Goal: Task Accomplishment & Management: Manage account settings

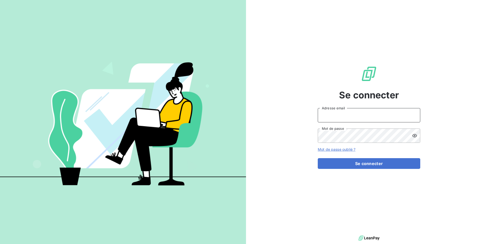
click at [336, 118] on input "Adresse email" at bounding box center [368, 115] width 102 height 14
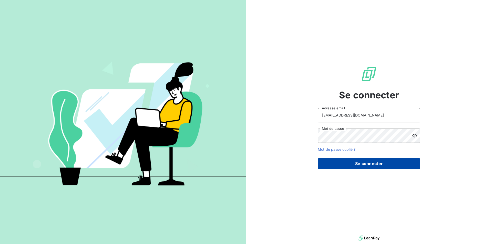
type input "[EMAIL_ADDRESS][DOMAIN_NAME]"
click at [337, 168] on button "Se connecter" at bounding box center [368, 163] width 102 height 11
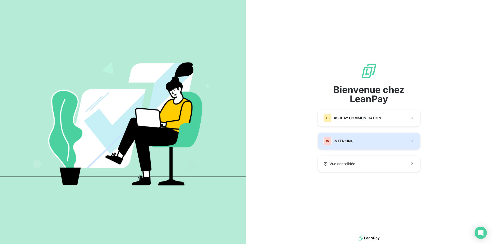
click at [390, 142] on button "IN INTERKING" at bounding box center [368, 141] width 102 height 17
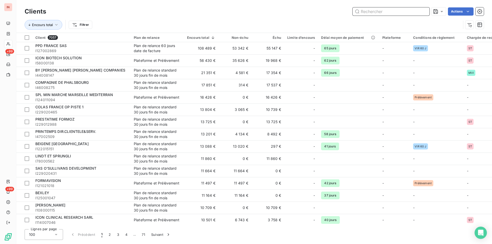
click at [369, 12] on input "text" at bounding box center [390, 11] width 77 height 8
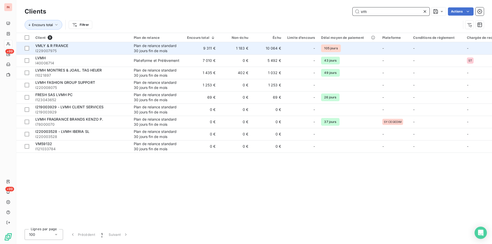
type input "vm"
click at [106, 49] on span "I229007975" at bounding box center [81, 50] width 92 height 5
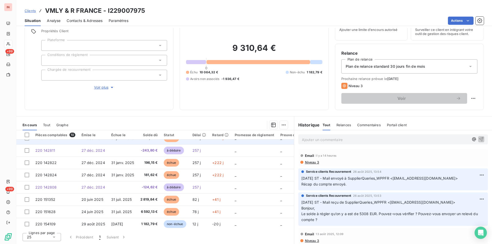
scroll to position [38, 0]
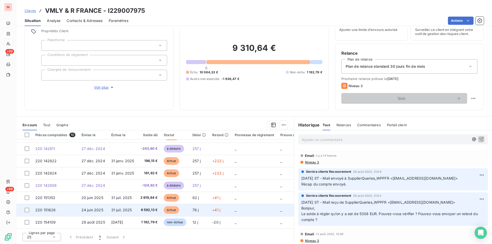
click at [161, 207] on td "6 592,13 €" at bounding box center [149, 210] width 24 height 12
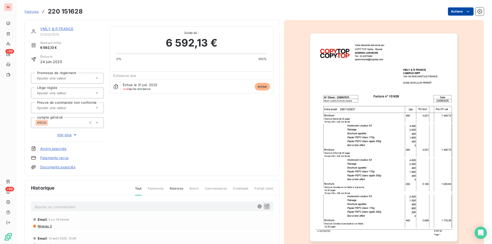
click at [460, 12] on html "IN +99 +99 Factures 220 151628 Actions VMLY & R FRANCE I229007975 Montant initi…" at bounding box center [246, 122] width 492 height 244
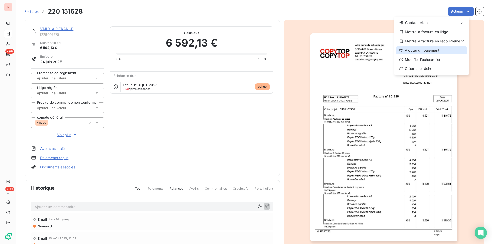
click at [427, 52] on div "Ajouter un paiement" at bounding box center [431, 50] width 71 height 8
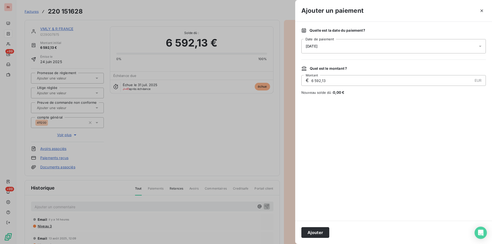
click at [328, 43] on div "[DATE]" at bounding box center [393, 46] width 184 height 14
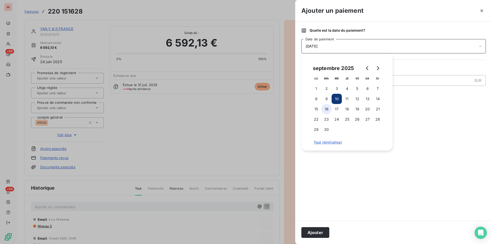
click at [327, 110] on button "16" at bounding box center [326, 109] width 10 height 10
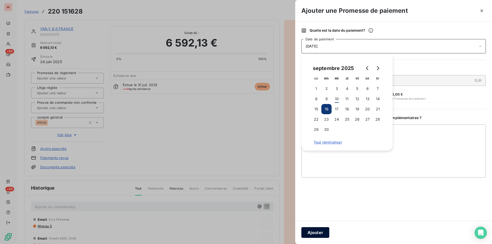
click at [320, 231] on button "Ajouter" at bounding box center [315, 233] width 28 height 11
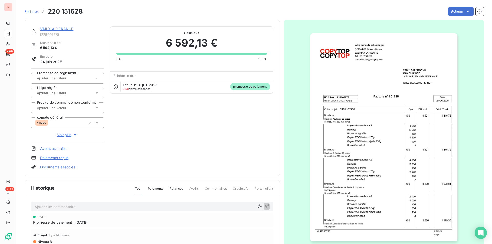
click at [63, 28] on link "VMLY & R FRANCE" at bounding box center [56, 29] width 33 height 4
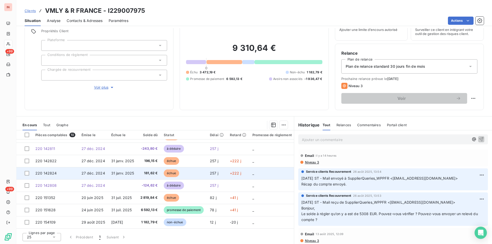
scroll to position [38, 0]
click at [177, 170] on span "échue" at bounding box center [171, 174] width 15 height 8
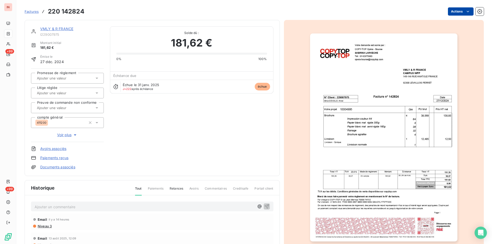
click at [451, 9] on html "IN +99 +99 Factures 220 142824 Actions VMLY & R FRANCE I229007975 Montant initi…" at bounding box center [246, 122] width 492 height 244
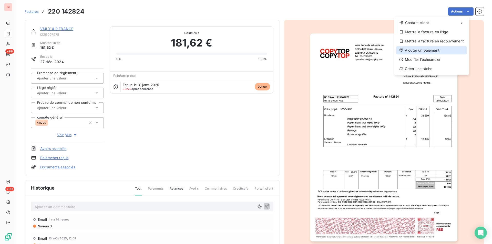
click at [430, 51] on div "Ajouter un paiement" at bounding box center [431, 50] width 71 height 8
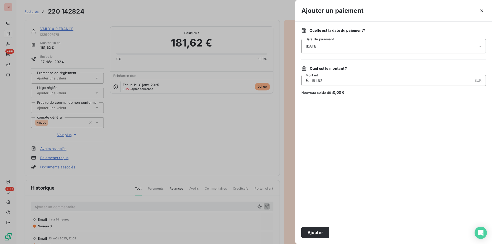
click at [360, 51] on div "[DATE]" at bounding box center [393, 46] width 184 height 14
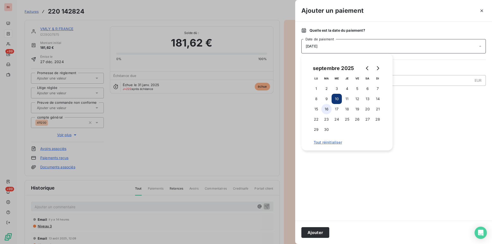
click at [326, 111] on button "16" at bounding box center [326, 109] width 10 height 10
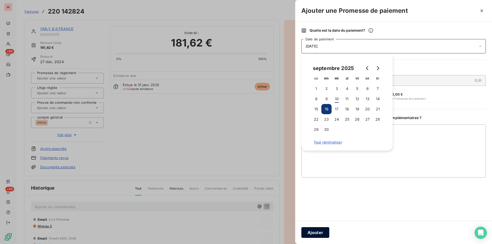
click at [320, 232] on button "Ajouter" at bounding box center [315, 233] width 28 height 11
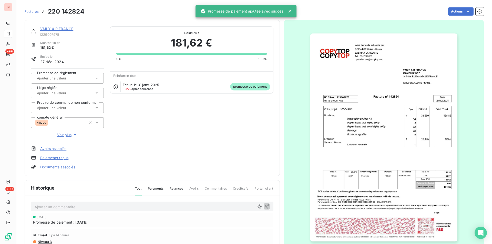
drag, startPoint x: 61, startPoint y: 81, endPoint x: 63, endPoint y: 83, distance: 3.3
click at [62, 81] on div at bounding box center [64, 78] width 59 height 7
click at [67, 100] on div "Promesse de règlement Litige réglée Preuve de commande non conforme compte géné…" at bounding box center [67, 106] width 73 height 74
click at [63, 81] on div at bounding box center [64, 78] width 59 height 7
click at [64, 94] on div "Oui" at bounding box center [70, 92] width 58 height 8
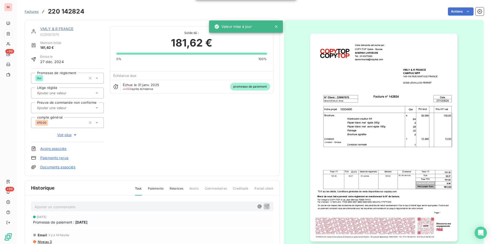
drag, startPoint x: 62, startPoint y: 29, endPoint x: 99, endPoint y: 70, distance: 54.9
click at [62, 30] on link "VMLY & R FRANCE" at bounding box center [56, 29] width 33 height 4
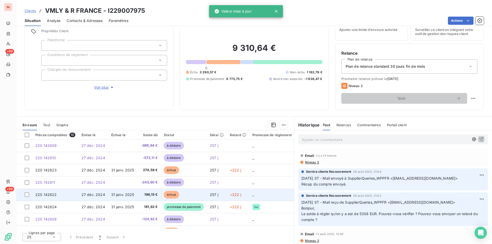
scroll to position [38, 0]
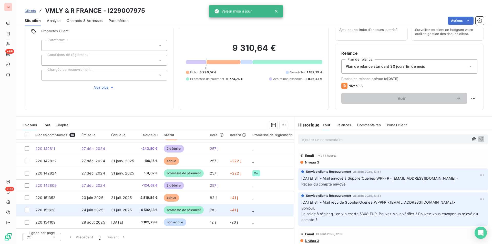
click at [224, 205] on td "78 j" at bounding box center [217, 210] width 20 height 12
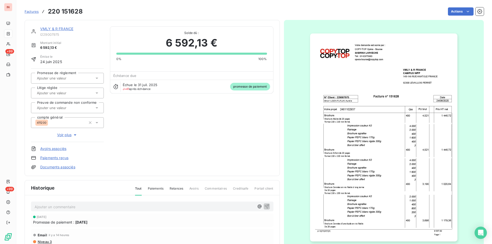
click at [81, 81] on div at bounding box center [64, 78] width 59 height 7
click at [78, 97] on li "Oui" at bounding box center [67, 92] width 73 height 12
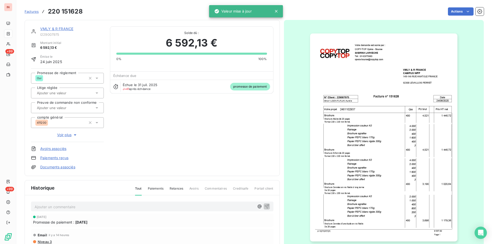
drag, startPoint x: 62, startPoint y: 28, endPoint x: 64, endPoint y: 25, distance: 3.1
click at [62, 28] on link "VMLY & R FRANCE" at bounding box center [56, 29] width 33 height 4
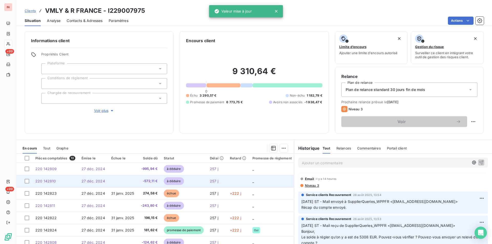
scroll to position [23, 0]
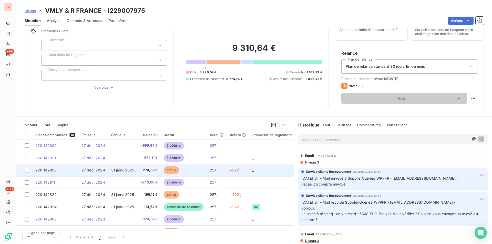
click at [188, 173] on td "échue" at bounding box center [184, 170] width 46 height 12
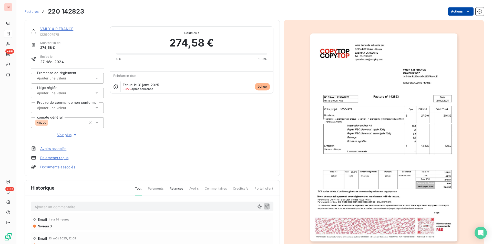
click at [461, 10] on html "IN +99 +99 Factures 220 142823 Actions VMLY & R FRANCE I229007975 Montant initi…" at bounding box center [246, 122] width 492 height 244
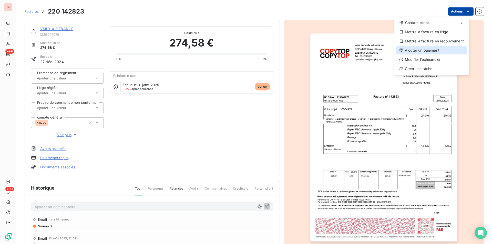
click at [435, 47] on div "Ajouter un paiement" at bounding box center [431, 50] width 71 height 8
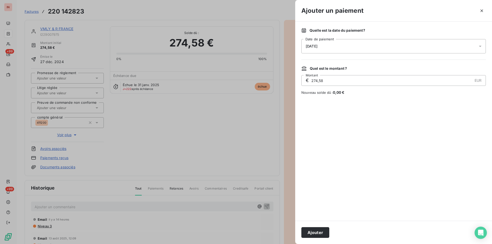
click at [397, 47] on div "[DATE]" at bounding box center [393, 46] width 184 height 14
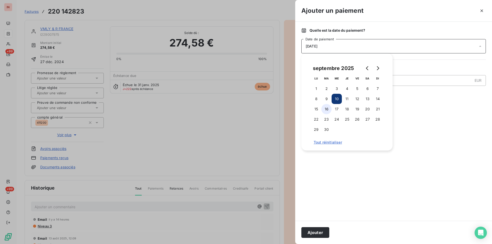
click at [327, 113] on button "16" at bounding box center [326, 109] width 10 height 10
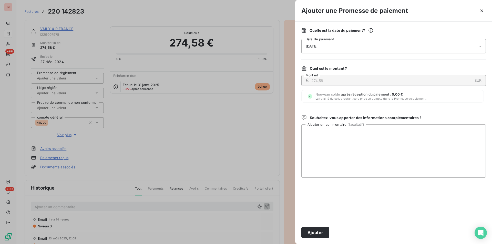
drag, startPoint x: 323, startPoint y: 230, endPoint x: 182, endPoint y: 192, distance: 145.5
click at [322, 230] on button "Ajouter" at bounding box center [315, 233] width 28 height 11
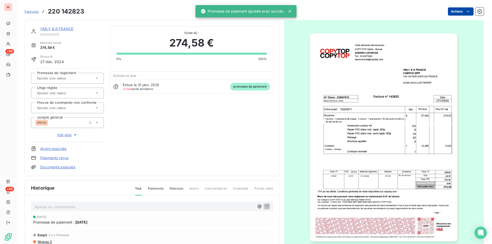
click at [54, 79] on input "text" at bounding box center [61, 78] width 51 height 5
click at [55, 89] on div "Oui" at bounding box center [70, 92] width 58 height 8
click at [66, 30] on link "VMLY & R FRANCE" at bounding box center [56, 29] width 33 height 4
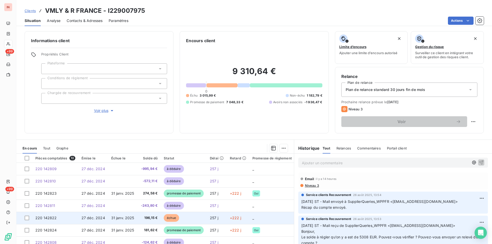
click at [203, 217] on td "échue" at bounding box center [184, 218] width 46 height 12
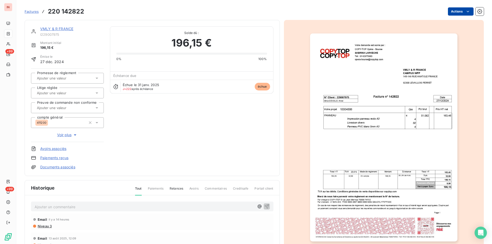
click at [449, 9] on html "IN +99 +99 Factures 220 142822 Actions VMLY & R FRANCE I229007975 Montant initi…" at bounding box center [246, 122] width 492 height 244
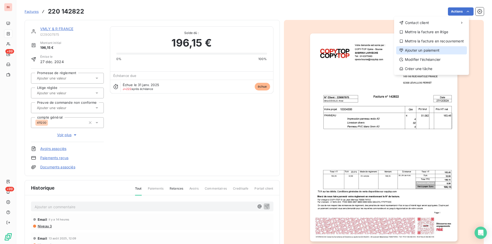
click at [431, 51] on div "Ajouter un paiement" at bounding box center [431, 50] width 71 height 8
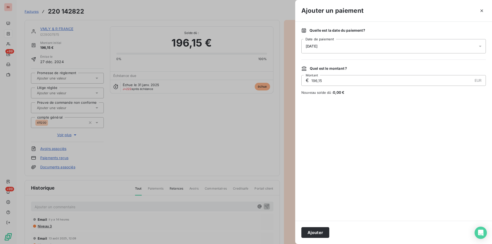
drag, startPoint x: 387, startPoint y: 52, endPoint x: 377, endPoint y: 53, distance: 10.5
click at [387, 52] on div "[DATE]" at bounding box center [393, 46] width 184 height 14
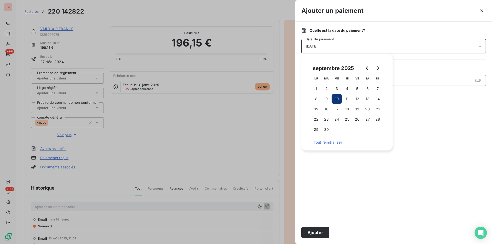
click at [330, 113] on button "16" at bounding box center [326, 109] width 10 height 10
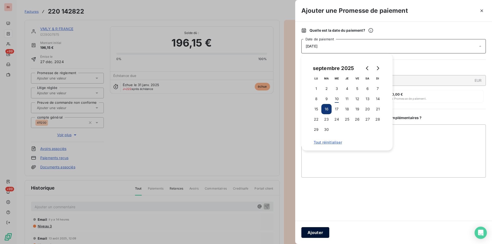
click at [315, 233] on button "Ajouter" at bounding box center [315, 233] width 28 height 11
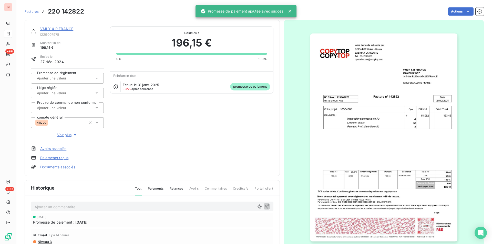
click at [56, 75] on div at bounding box center [64, 78] width 59 height 7
click at [62, 94] on div "Oui" at bounding box center [70, 92] width 58 height 8
click at [65, 29] on link "VMLY & R FRANCE" at bounding box center [56, 29] width 33 height 4
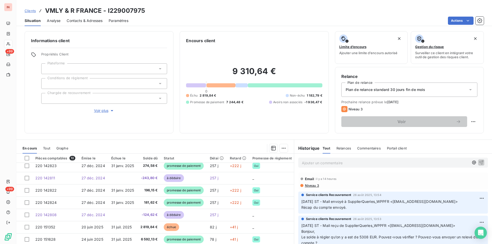
scroll to position [38, 0]
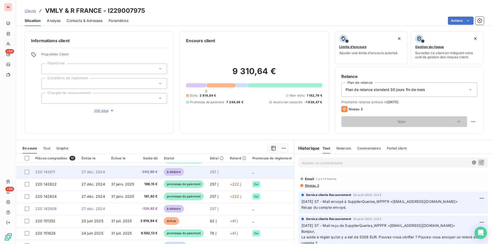
click at [185, 167] on td "à déduire" at bounding box center [184, 172] width 46 height 12
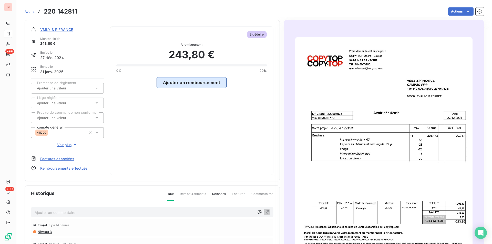
click at [201, 80] on button "Ajouter un remboursement" at bounding box center [191, 82] width 70 height 11
select select "8"
select select "2025"
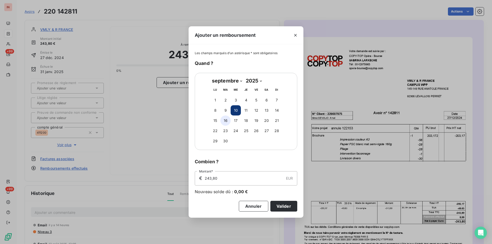
click at [226, 122] on button "16" at bounding box center [225, 121] width 10 height 10
click at [290, 209] on button "Valider" at bounding box center [283, 206] width 27 height 11
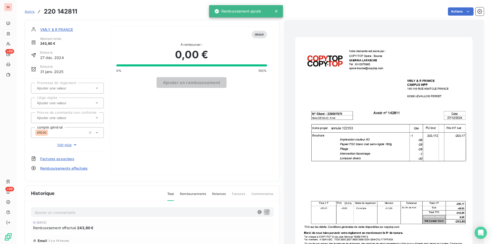
click at [73, 89] on input "text" at bounding box center [61, 88] width 51 height 5
click at [71, 99] on div "Oui" at bounding box center [70, 102] width 58 height 8
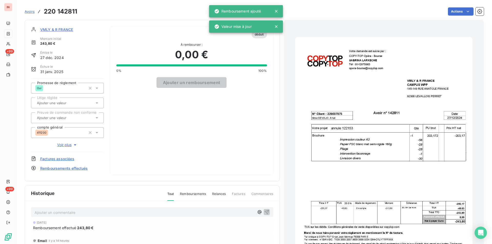
click at [66, 28] on span "VMLY & R FRANCE" at bounding box center [56, 29] width 33 height 5
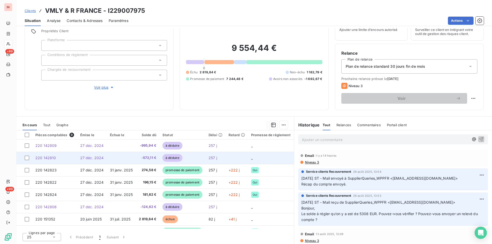
click at [176, 156] on span "à déduire" at bounding box center [172, 158] width 20 height 8
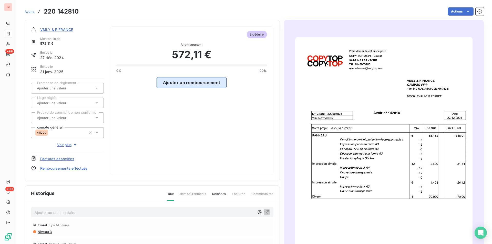
click at [188, 79] on button "Ajouter un remboursement" at bounding box center [191, 82] width 70 height 11
select select "8"
select select "2025"
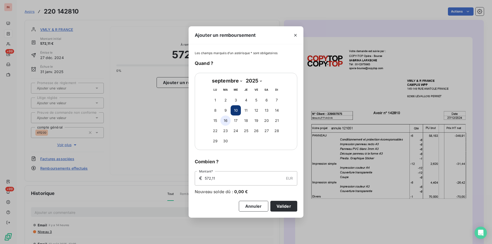
click at [226, 120] on button "16" at bounding box center [225, 121] width 10 height 10
click at [282, 207] on button "Valider" at bounding box center [283, 206] width 27 height 11
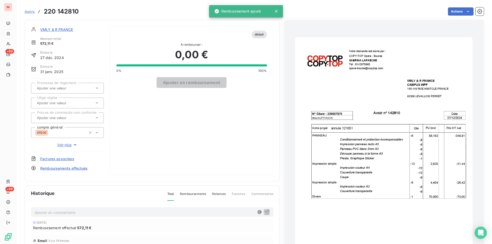
click at [69, 88] on input "text" at bounding box center [61, 88] width 51 height 5
click at [72, 102] on div "Oui" at bounding box center [70, 102] width 58 height 8
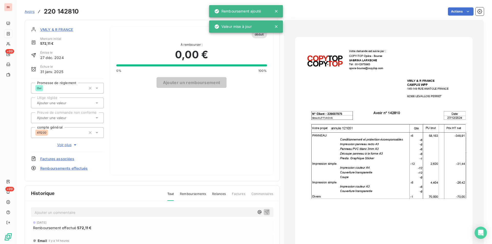
click at [69, 29] on span "VMLY & R FRANCE" at bounding box center [56, 29] width 33 height 5
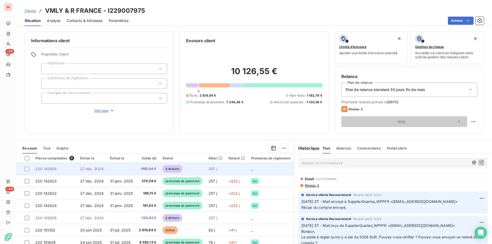
click at [180, 165] on span "à déduire" at bounding box center [172, 169] width 20 height 8
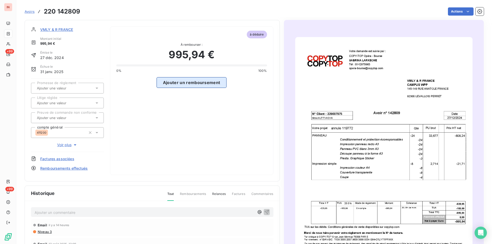
click at [182, 86] on button "Ajouter un remboursement" at bounding box center [191, 82] width 70 height 11
select select "8"
select select "2025"
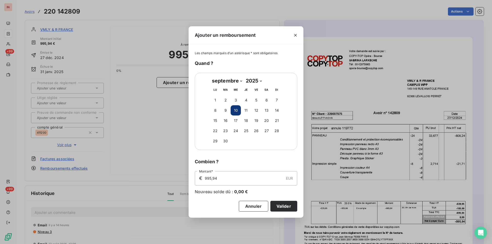
drag, startPoint x: 227, startPoint y: 120, endPoint x: 272, endPoint y: 185, distance: 79.0
click at [227, 120] on button "16" at bounding box center [225, 121] width 10 height 10
click at [282, 208] on button "Valider" at bounding box center [283, 206] width 27 height 11
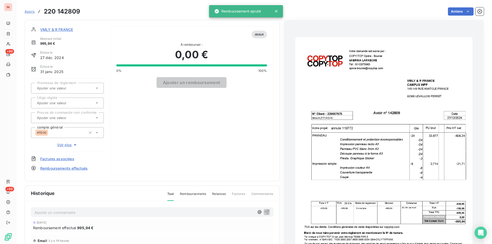
click at [64, 87] on input "text" at bounding box center [61, 88] width 51 height 5
drag, startPoint x: 66, startPoint y: 93, endPoint x: 71, endPoint y: 62, distance: 31.3
click at [69, 102] on div "Oui" at bounding box center [70, 102] width 58 height 8
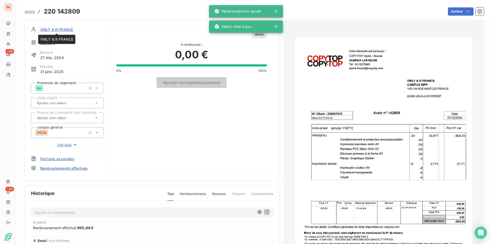
click at [63, 29] on span "VMLY & R FRANCE" at bounding box center [56, 29] width 33 height 5
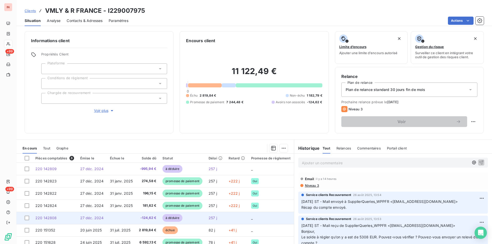
click at [197, 219] on td "à déduire" at bounding box center [182, 218] width 46 height 12
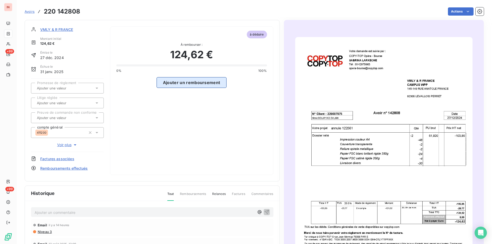
click at [202, 83] on button "Ajouter un remboursement" at bounding box center [191, 82] width 70 height 11
select select "8"
select select "2025"
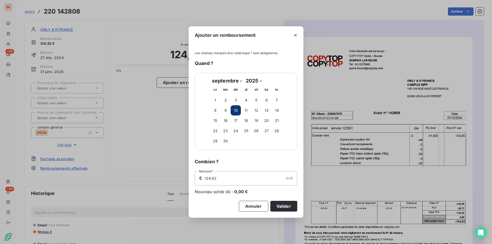
drag, startPoint x: 223, startPoint y: 121, endPoint x: 247, endPoint y: 174, distance: 58.3
click at [224, 121] on button "16" at bounding box center [225, 121] width 10 height 10
click at [285, 206] on button "Valider" at bounding box center [283, 206] width 27 height 11
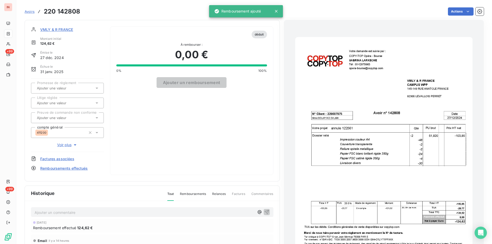
click at [73, 87] on input "text" at bounding box center [61, 88] width 51 height 5
click at [75, 101] on div "Oui" at bounding box center [70, 102] width 58 height 8
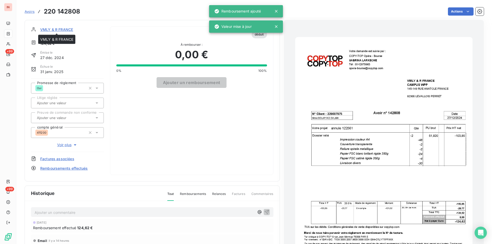
click at [66, 30] on span "VMLY & R FRANCE" at bounding box center [56, 29] width 33 height 5
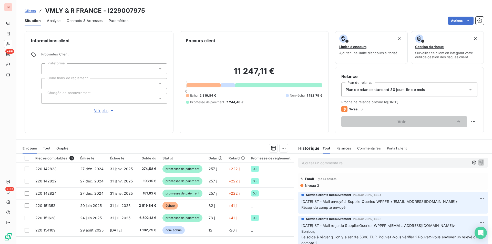
click at [311, 162] on p "Ajouter un commentaire ﻿" at bounding box center [385, 163] width 167 height 6
click at [397, 162] on p "[DATE] - MVI - avis de virement de" at bounding box center [385, 163] width 167 height 6
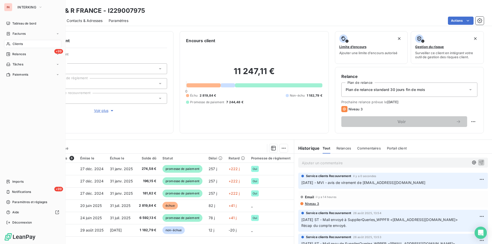
click at [14, 44] on span "Clients" at bounding box center [18, 44] width 10 height 5
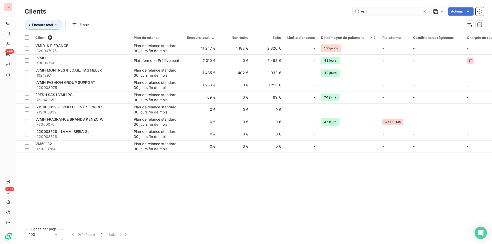
click at [352, 8] on input "vm" at bounding box center [390, 11] width 77 height 8
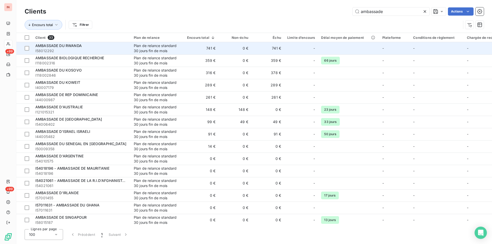
type input "ambassade"
click at [131, 49] on td "Plan de relance standard 30 jours fin de mois" at bounding box center [157, 48] width 53 height 12
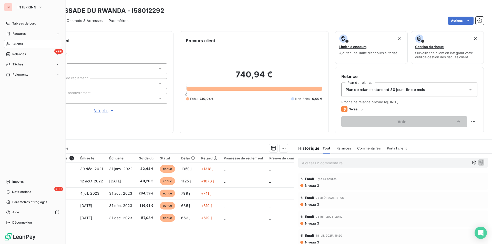
click at [23, 43] on div "Clients" at bounding box center [32, 44] width 57 height 8
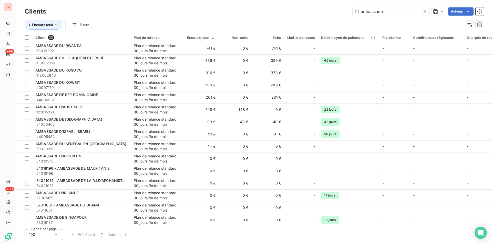
click at [425, 12] on icon at bounding box center [424, 11] width 3 height 3
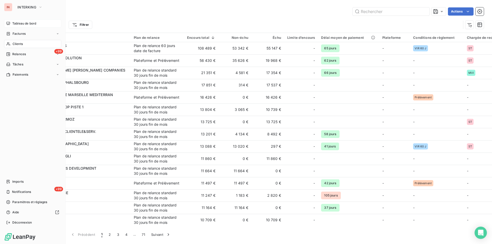
click at [14, 24] on span "Tableau de bord" at bounding box center [24, 23] width 24 height 5
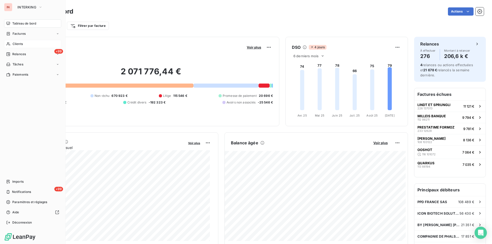
click at [16, 42] on span "Clients" at bounding box center [18, 44] width 10 height 5
